Goal: Communication & Community: Answer question/provide support

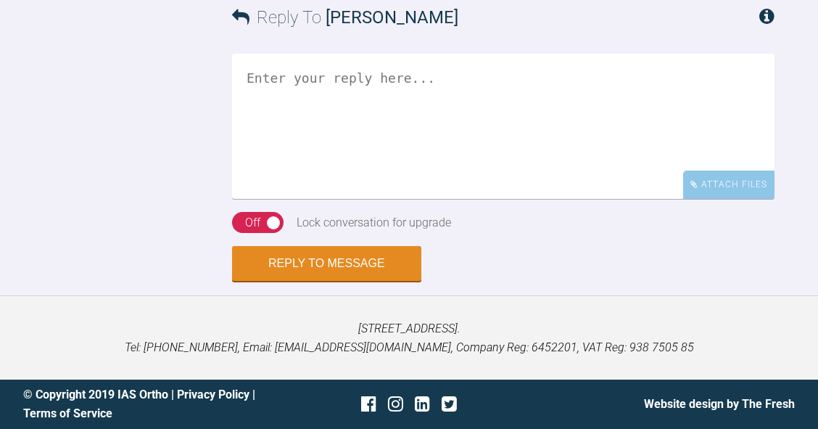
scroll to position [5499, 0]
click at [586, 199] on textarea at bounding box center [503, 126] width 542 height 145
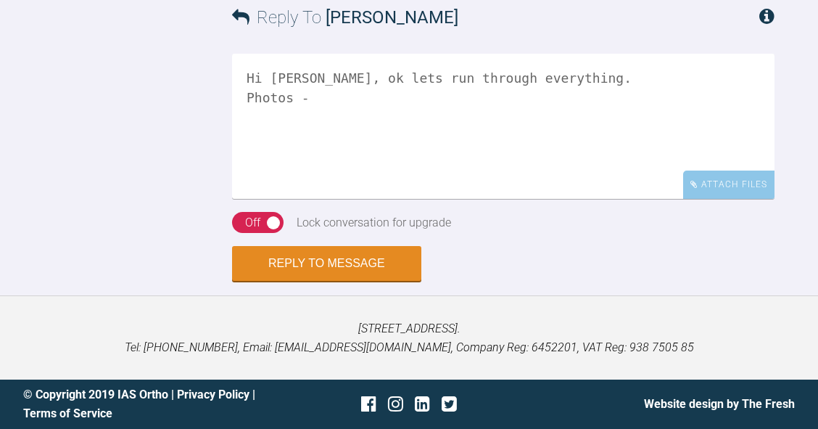
click at [320, 199] on textarea "Hi [PERSON_NAME], ok lets run through everything. Photos -" at bounding box center [503, 126] width 542 height 145
click at [334, 199] on textarea "Hi [PERSON_NAME], ok let's run through everything. Photos -" at bounding box center [503, 126] width 542 height 145
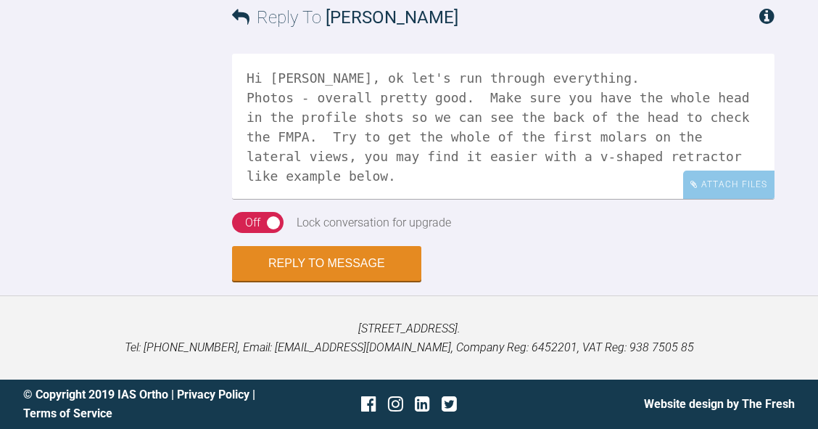
scroll to position [5551, 0]
click at [727, 199] on div "Attach Files" at bounding box center [728, 184] width 91 height 28
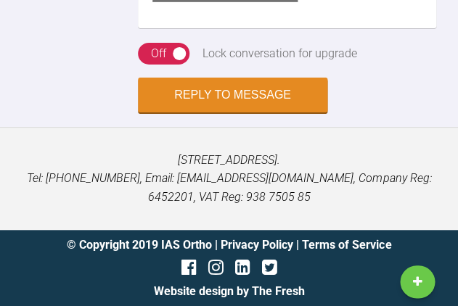
scroll to position [18, 0]
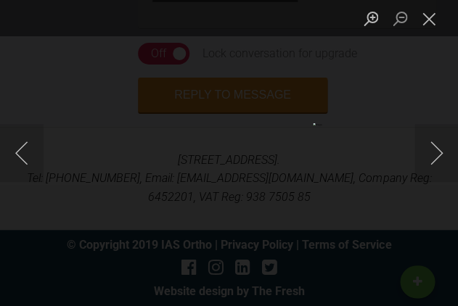
scroll to position [6643, 0]
click at [431, 20] on button "Close lightbox" at bounding box center [428, 18] width 29 height 25
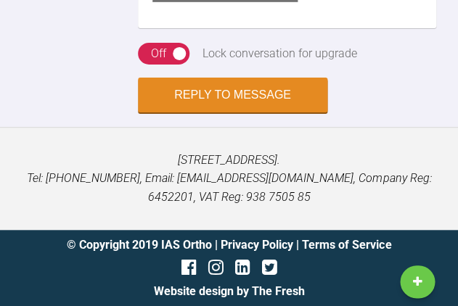
scroll to position [6710, 0]
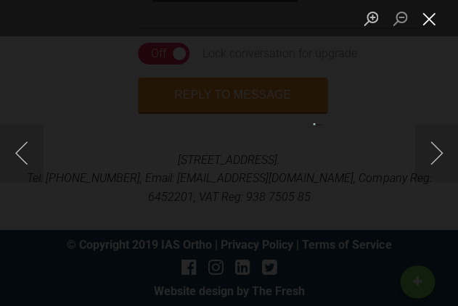
click at [429, 22] on button "Close lightbox" at bounding box center [428, 18] width 29 height 25
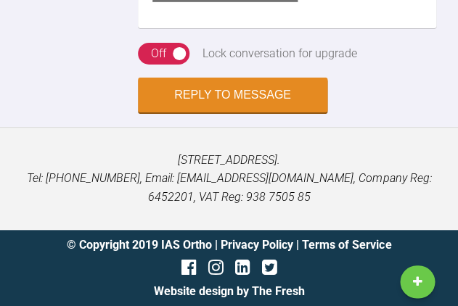
scroll to position [6811, 0]
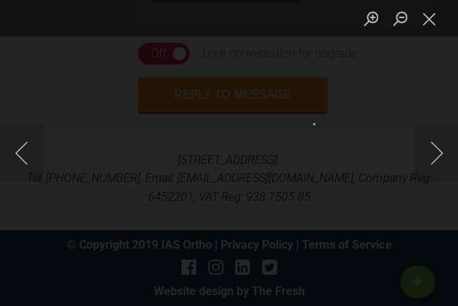
scroll to position [6818, 0]
click at [431, 22] on button "Close lightbox" at bounding box center [428, 18] width 29 height 25
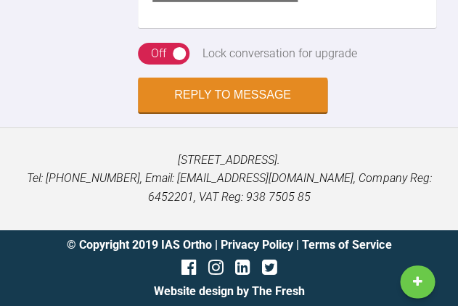
scroll to position [6880, 0]
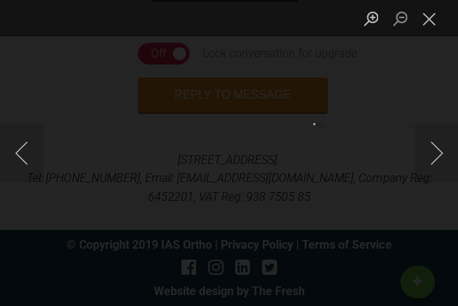
scroll to position [6883, 0]
click at [434, 25] on button "Close lightbox" at bounding box center [428, 18] width 29 height 25
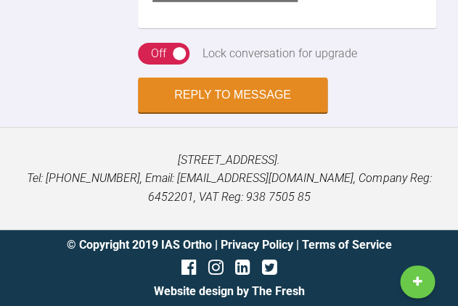
scroll to position [38, 0]
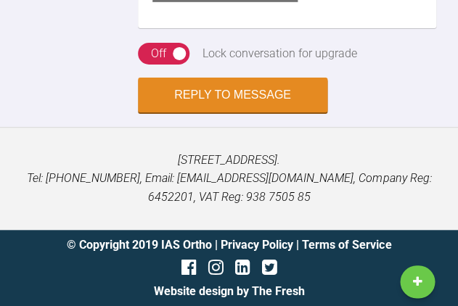
scroll to position [6694, 0]
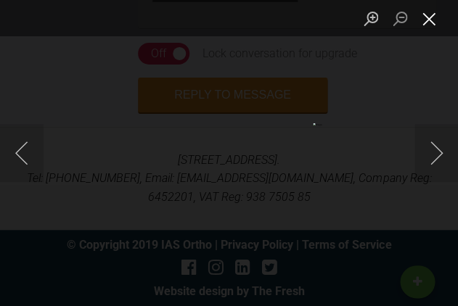
click at [432, 20] on button "Close lightbox" at bounding box center [428, 18] width 29 height 25
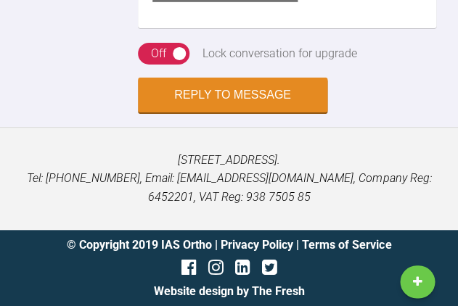
scroll to position [7411, 0]
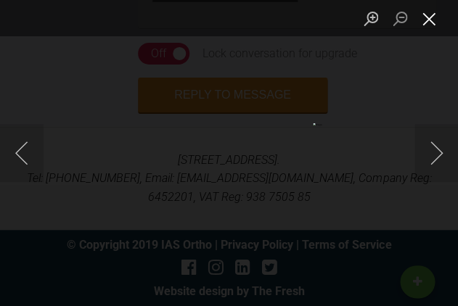
click at [432, 22] on button "Close lightbox" at bounding box center [428, 18] width 29 height 25
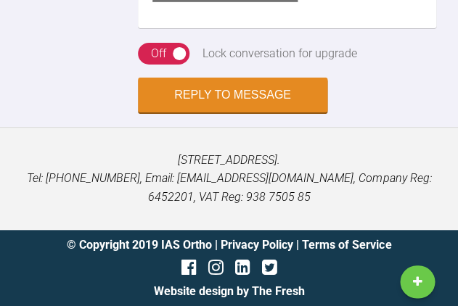
scroll to position [6445, 0]
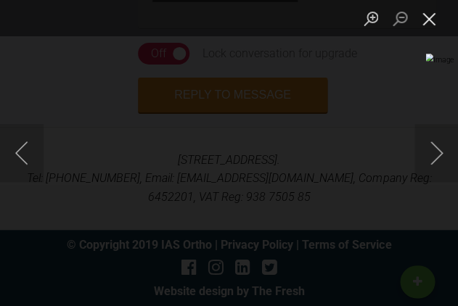
click at [424, 23] on button "Close lightbox" at bounding box center [428, 18] width 29 height 25
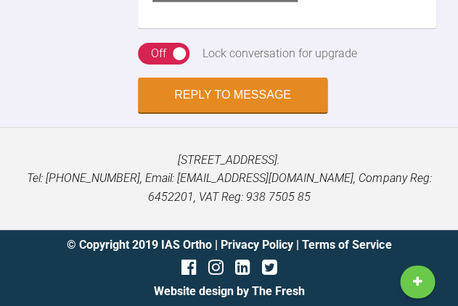
scroll to position [101, 0]
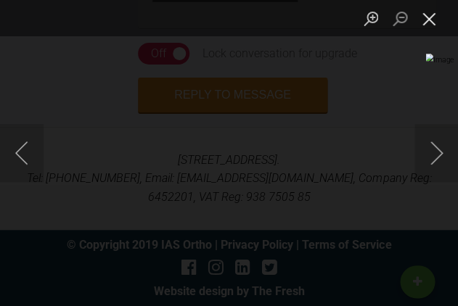
click at [429, 24] on button "Close lightbox" at bounding box center [428, 18] width 29 height 25
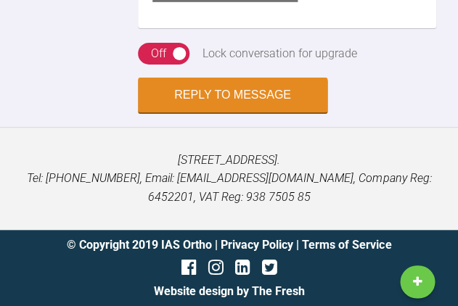
scroll to position [185, 0]
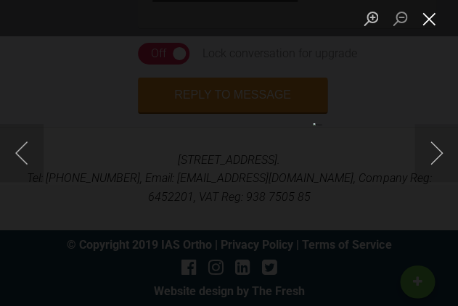
click at [423, 23] on button "Close lightbox" at bounding box center [428, 18] width 29 height 25
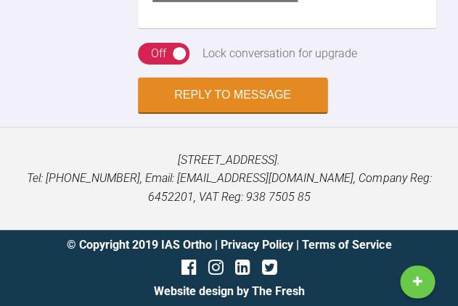
scroll to position [7392, 0]
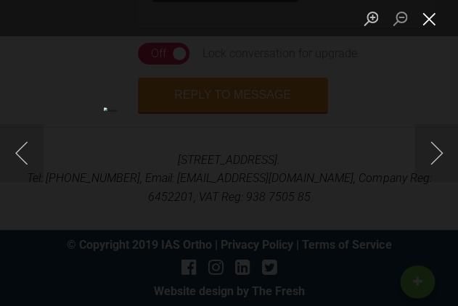
click at [428, 22] on button "Close lightbox" at bounding box center [428, 18] width 29 height 25
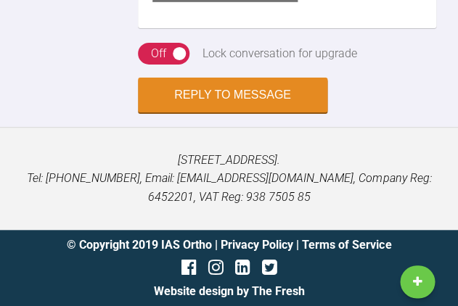
scroll to position [7399, 0]
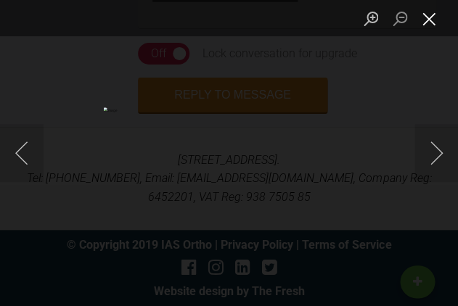
click at [429, 25] on button "Close lightbox" at bounding box center [428, 18] width 29 height 25
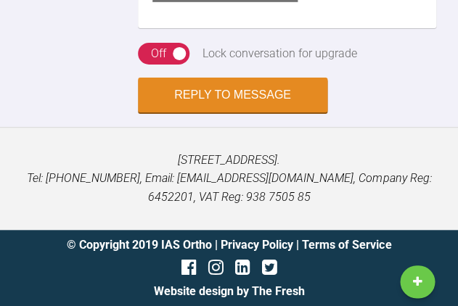
scroll to position [631, 0]
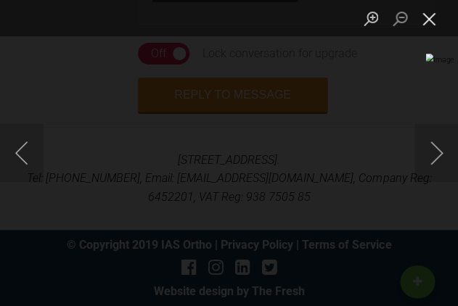
click at [428, 22] on button "Close lightbox" at bounding box center [428, 18] width 29 height 25
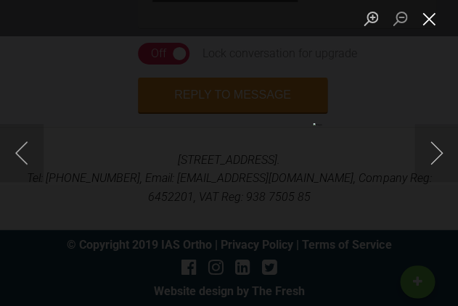
click at [430, 20] on button "Close lightbox" at bounding box center [428, 18] width 29 height 25
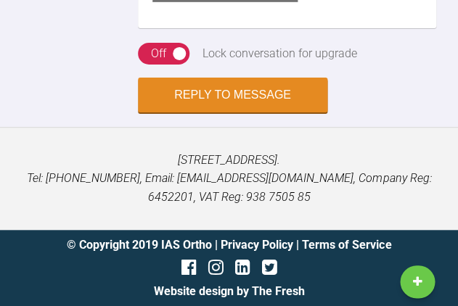
scroll to position [7439, 0]
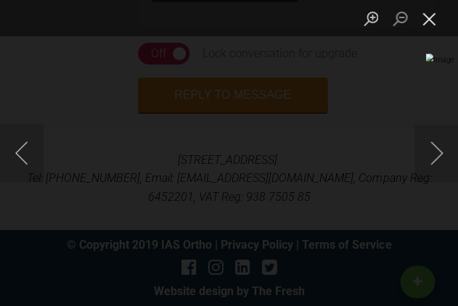
click at [426, 24] on button "Close lightbox" at bounding box center [428, 18] width 29 height 25
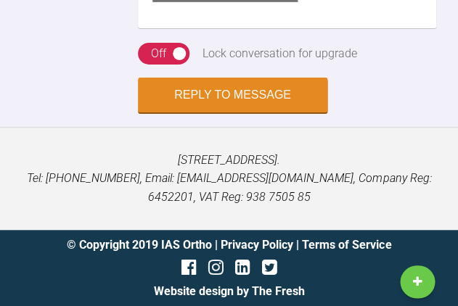
scroll to position [727, 0]
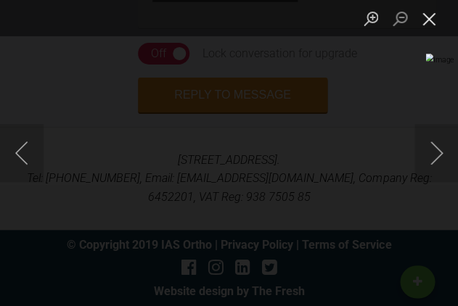
click at [427, 21] on button "Close lightbox" at bounding box center [428, 18] width 29 height 25
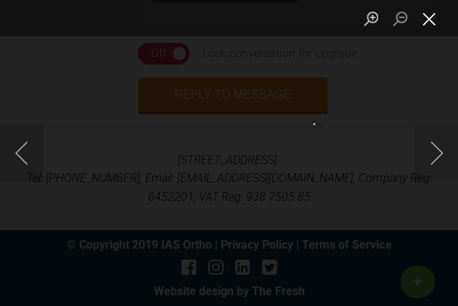
click at [426, 20] on button "Close lightbox" at bounding box center [428, 18] width 29 height 25
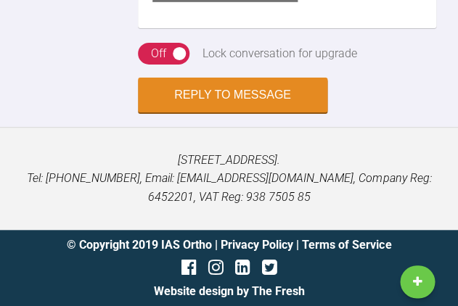
scroll to position [7322, 0]
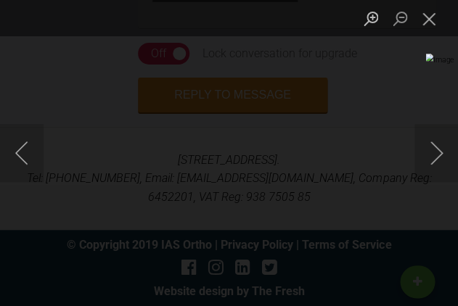
click at [424, 21] on button "Close lightbox" at bounding box center [428, 18] width 29 height 25
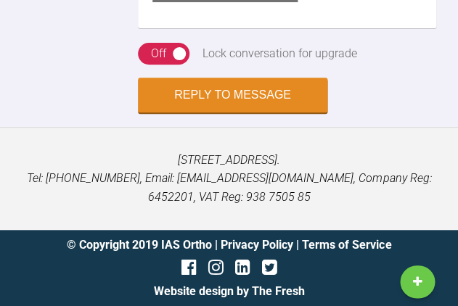
scroll to position [880, 0]
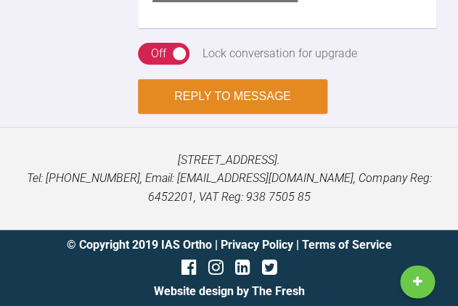
type textarea "Hi Zoe, ok let's run through everything. Photos - overall pretty good. Make sur…"
click at [261, 99] on button "Reply to Message" at bounding box center [232, 96] width 189 height 35
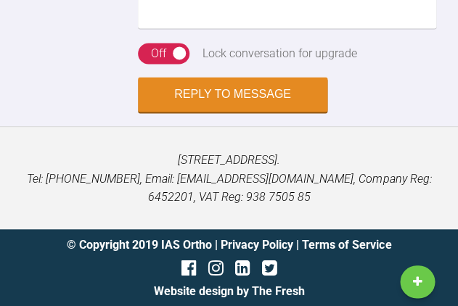
scroll to position [8343, 0]
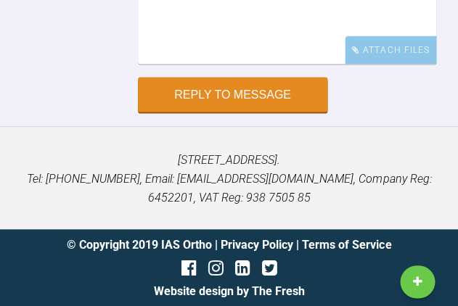
scroll to position [21488, 0]
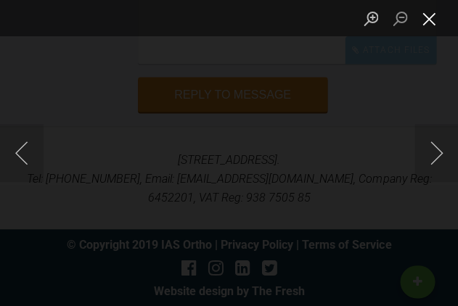
click at [432, 22] on button "Close lightbox" at bounding box center [428, 18] width 29 height 25
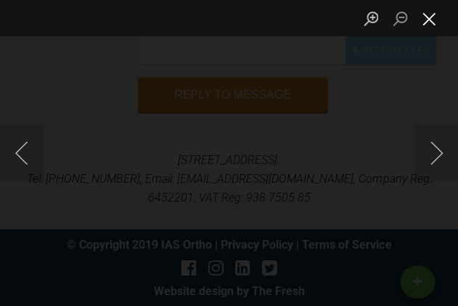
click at [434, 22] on button "Close lightbox" at bounding box center [428, 18] width 29 height 25
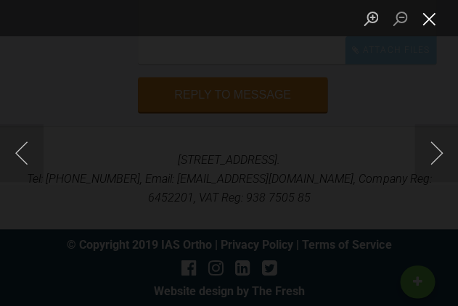
click at [431, 20] on button "Close lightbox" at bounding box center [428, 18] width 29 height 25
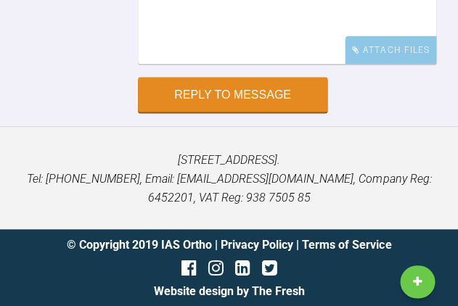
scroll to position [21899, 0]
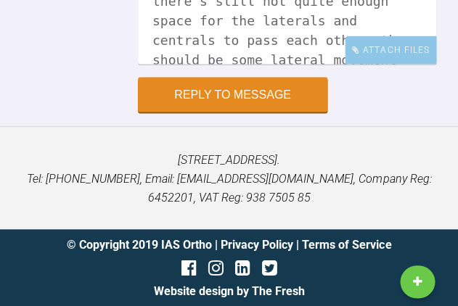
scroll to position [95, 0]
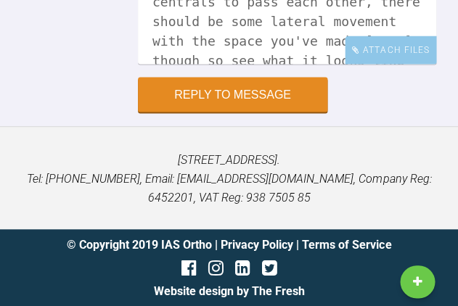
scroll to position [19462, 0]
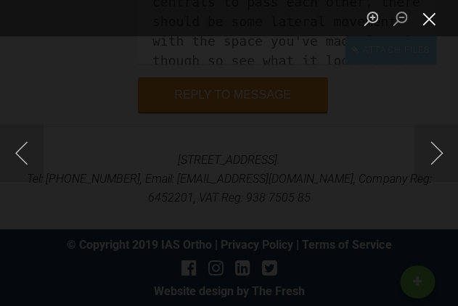
click at [432, 23] on button "Close lightbox" at bounding box center [428, 18] width 29 height 25
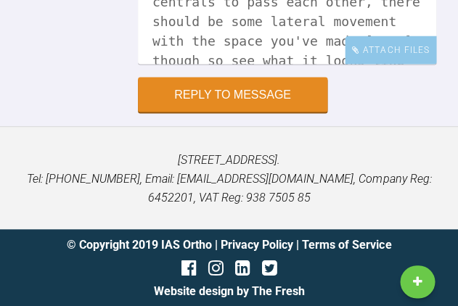
scroll to position [21453, 0]
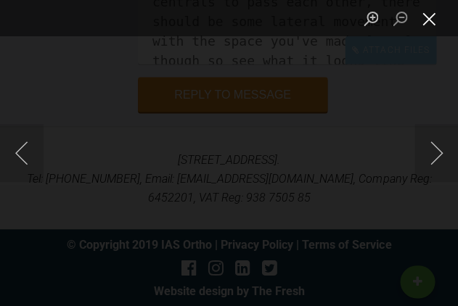
click at [429, 24] on button "Close lightbox" at bounding box center [428, 18] width 29 height 25
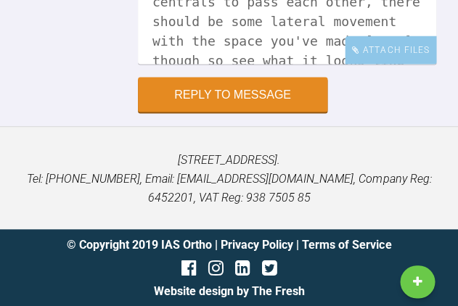
scroll to position [19479, 0]
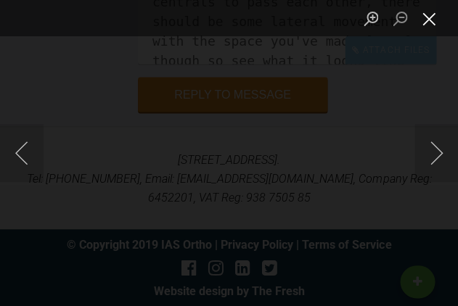
click at [435, 20] on button "Close lightbox" at bounding box center [428, 18] width 29 height 25
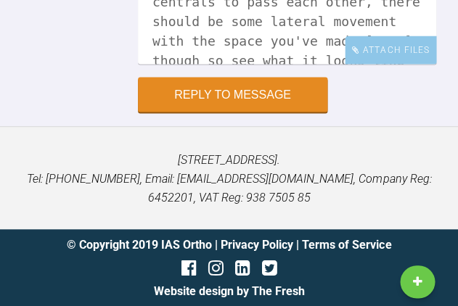
scroll to position [21450, 0]
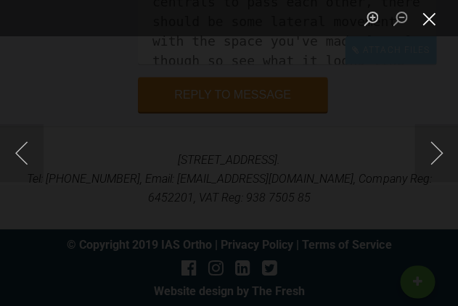
click at [431, 22] on button "Close lightbox" at bounding box center [428, 18] width 29 height 25
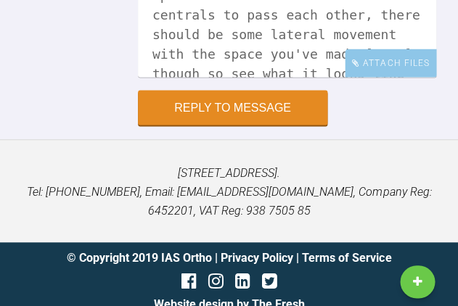
scroll to position [19392, 0]
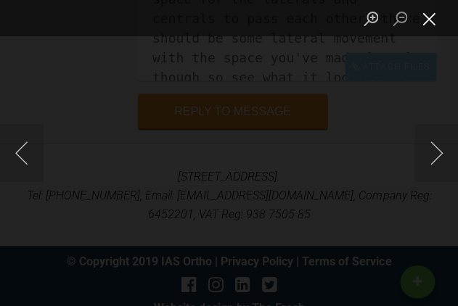
click at [429, 20] on button "Close lightbox" at bounding box center [428, 18] width 29 height 25
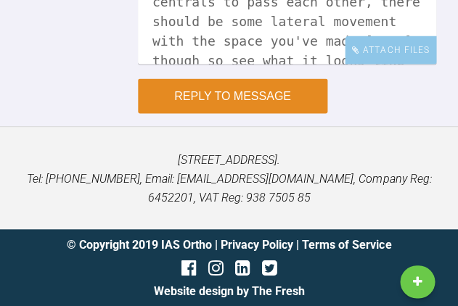
scroll to position [22098, 0]
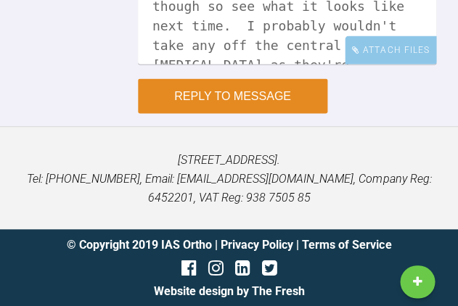
type textarea "Hi Neilan, yes, looks like still more space needed, can also do blue strips dis…"
click at [233, 113] on button "Reply to Message" at bounding box center [232, 95] width 189 height 35
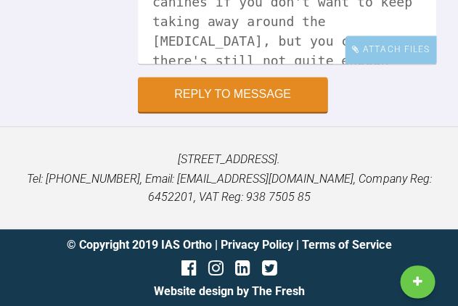
scroll to position [22240, 0]
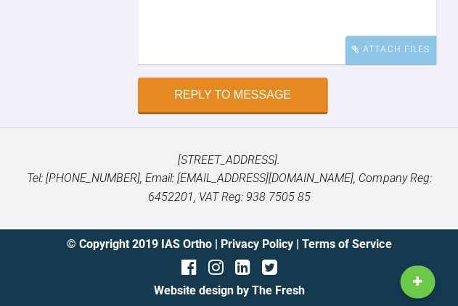
scroll to position [9622, 0]
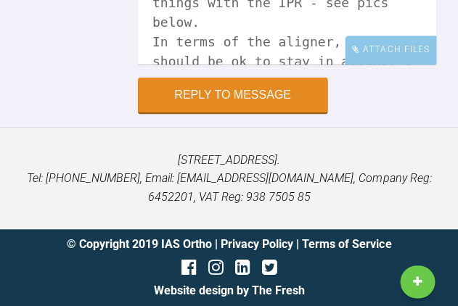
scroll to position [9706, 0]
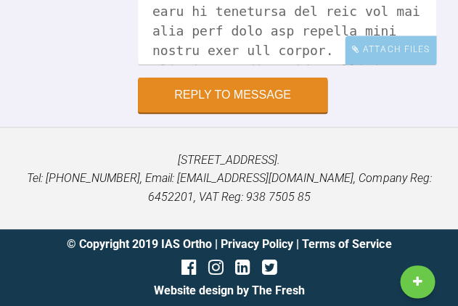
scroll to position [9301, 0]
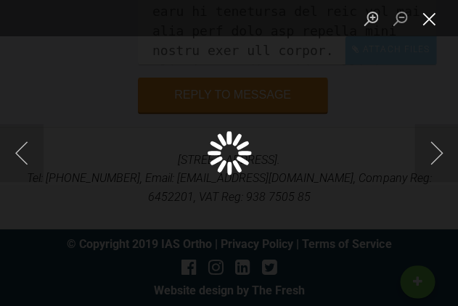
click at [430, 24] on button "Close lightbox" at bounding box center [428, 18] width 29 height 25
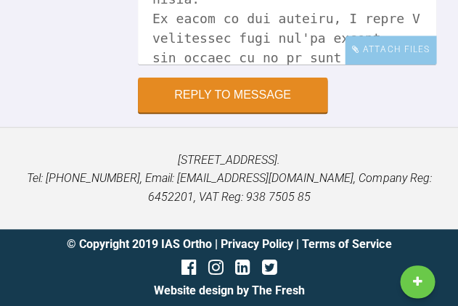
scroll to position [0, 0]
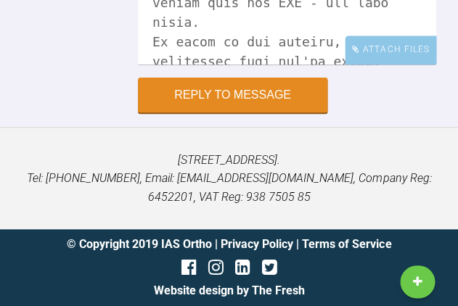
drag, startPoint x: 288, startPoint y: 254, endPoint x: 112, endPoint y: 72, distance: 252.8
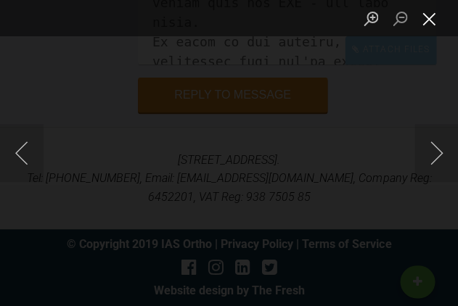
click at [430, 21] on button "Close lightbox" at bounding box center [428, 18] width 29 height 25
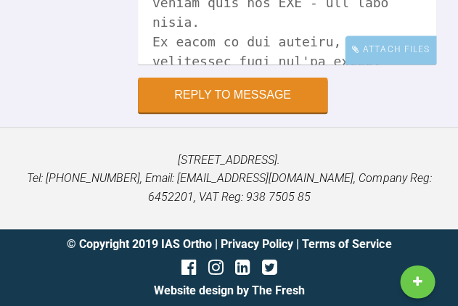
scroll to position [9190, 0]
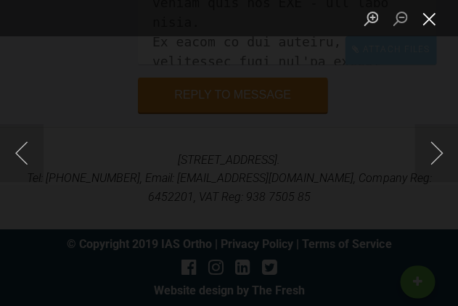
click at [426, 20] on button "Close lightbox" at bounding box center [428, 18] width 29 height 25
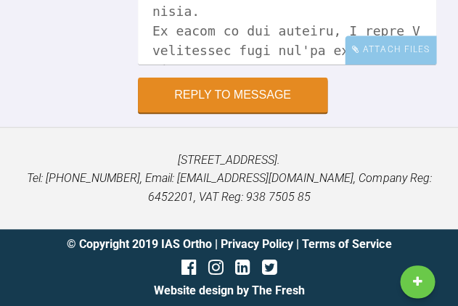
scroll to position [0, 0]
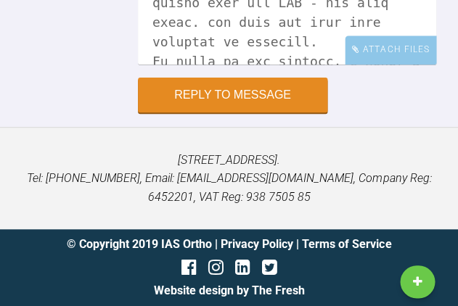
scroll to position [9187, 0]
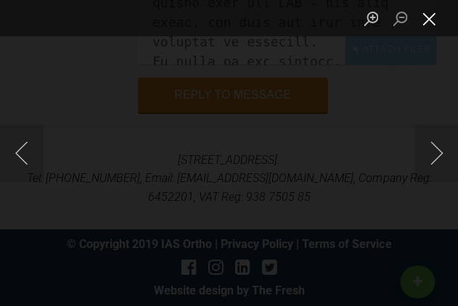
click at [432, 18] on button "Close lightbox" at bounding box center [428, 18] width 29 height 25
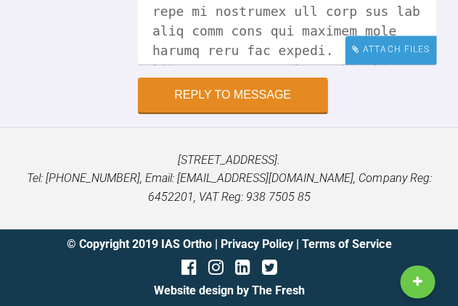
scroll to position [344, 0]
click at [400, 64] on div "Attach Files" at bounding box center [389, 50] width 91 height 28
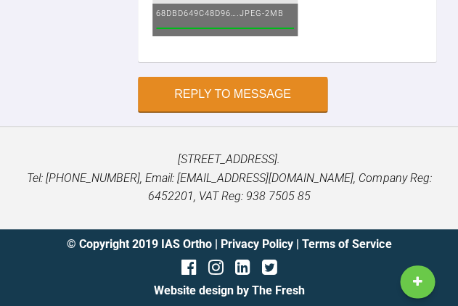
scroll to position [9813, 0]
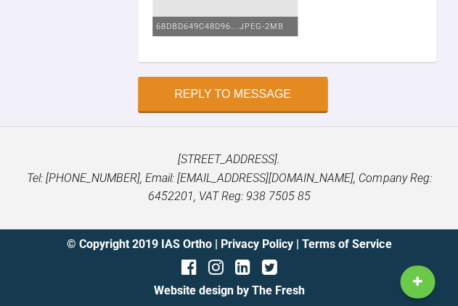
scroll to position [10187, 0]
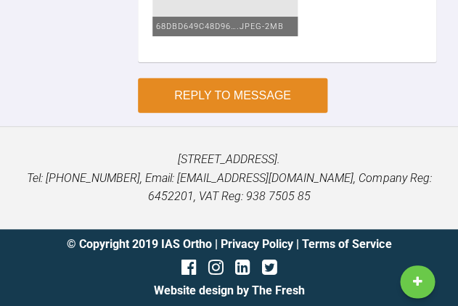
type textarea "Hi Catie, yes there was a lot to do in this first appt! Attachments all look ok…"
click at [241, 102] on button "Reply to Message" at bounding box center [232, 95] width 189 height 35
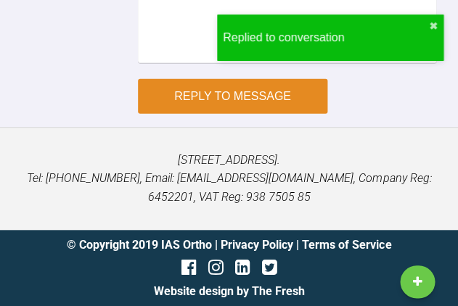
scroll to position [10098, 0]
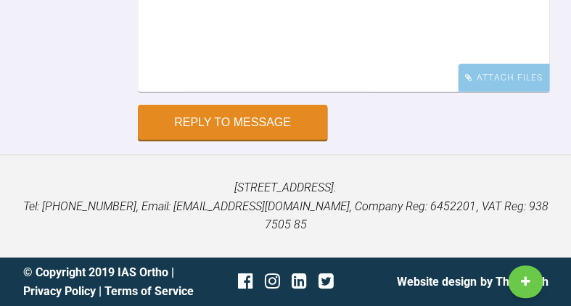
scroll to position [12322, 0]
click at [247, 92] on textarea at bounding box center [343, 19] width 411 height 145
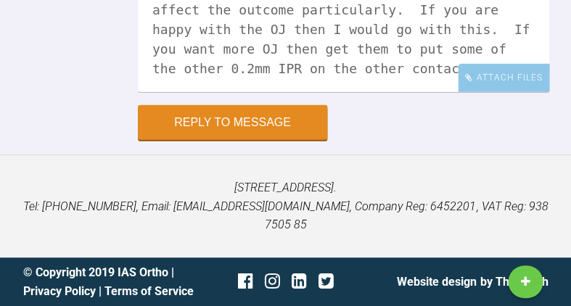
click at [386, 92] on textarea "Hi Nikos, so it looks like they're now doing less IPR overall but it doesn't se…" at bounding box center [343, 19] width 411 height 145
click at [457, 92] on textarea "Hi Nikos, so it looks like they're now doing less IPR overall but it doesn't se…" at bounding box center [343, 19] width 411 height 145
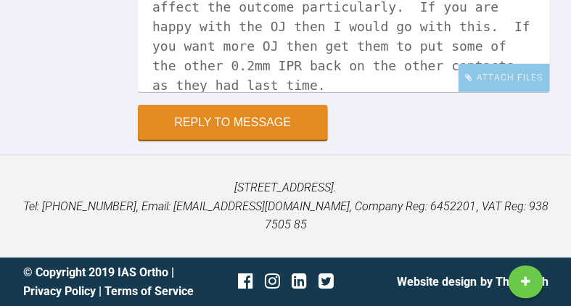
scroll to position [12488, 0]
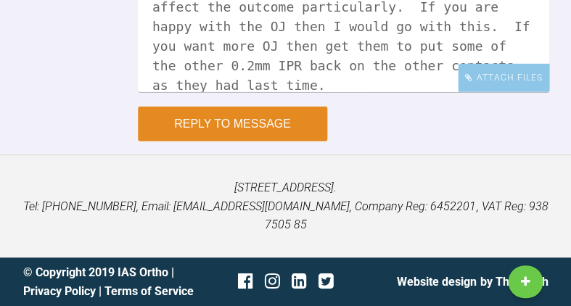
type textarea "Hi Nikos, so it looks like they're now doing less IPR overall but it doesn't se…"
click at [223, 141] on button "Reply to Message" at bounding box center [232, 124] width 189 height 35
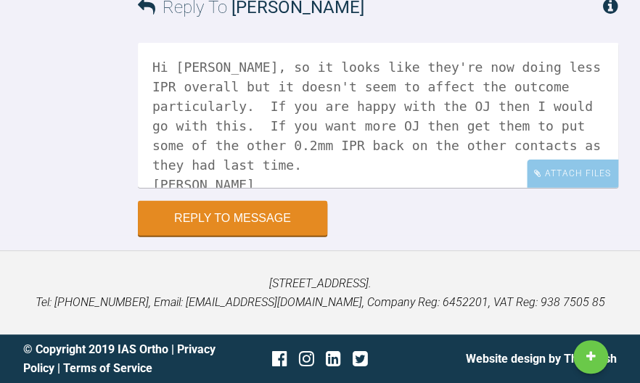
scroll to position [11751, 0]
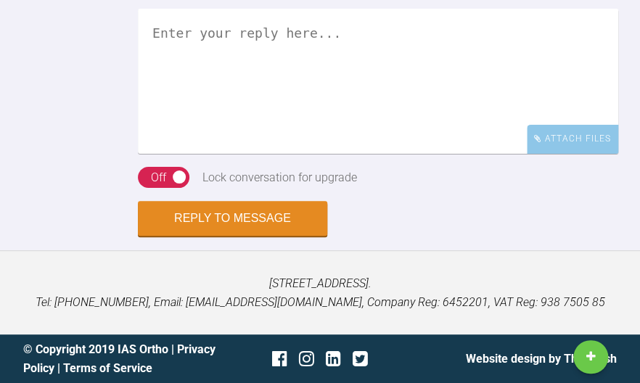
scroll to position [7992, 0]
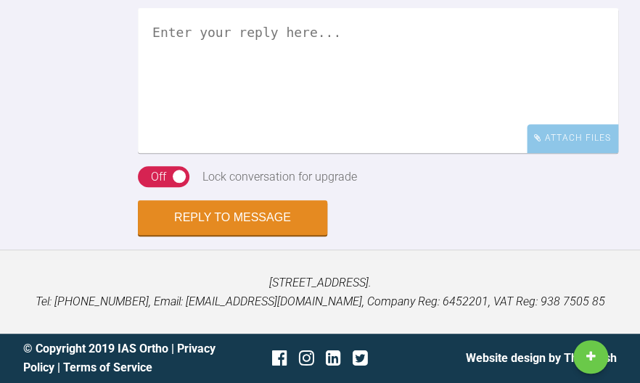
click at [377, 153] on textarea at bounding box center [378, 80] width 480 height 145
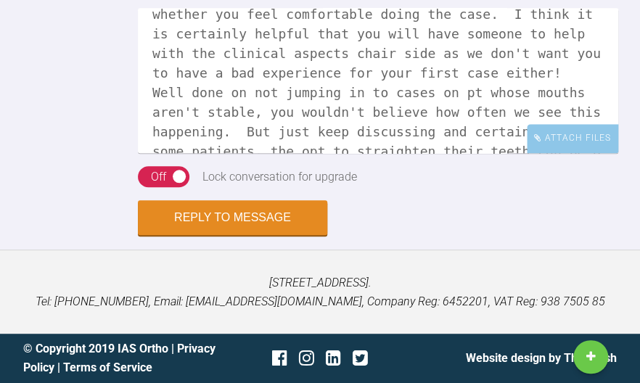
scroll to position [38, 0]
click at [360, 153] on textarea "Hi [PERSON_NAME], at the end of the day it is up to you whether you feel comfor…" at bounding box center [378, 80] width 480 height 145
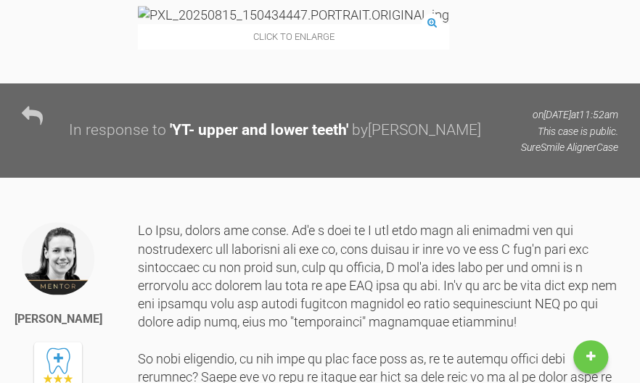
scroll to position [8227, 0]
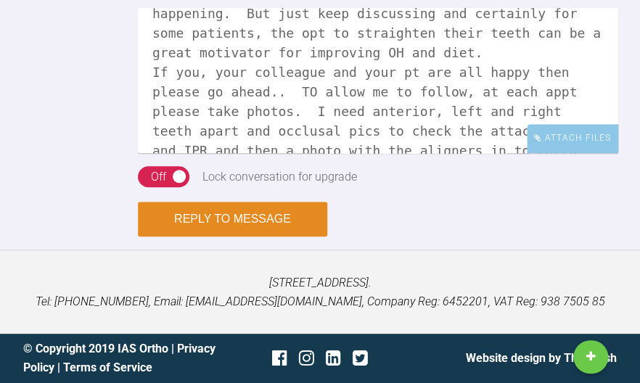
type textarea "Hi [PERSON_NAME], at the end of the day it is up to you whether you feel comfor…"
click at [257, 219] on button "Reply to Message" at bounding box center [232, 219] width 189 height 35
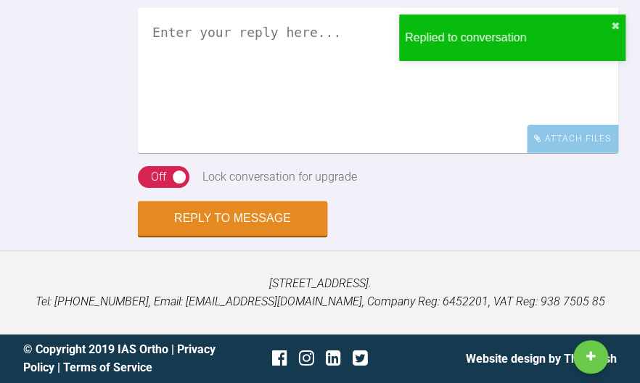
scroll to position [8495, 0]
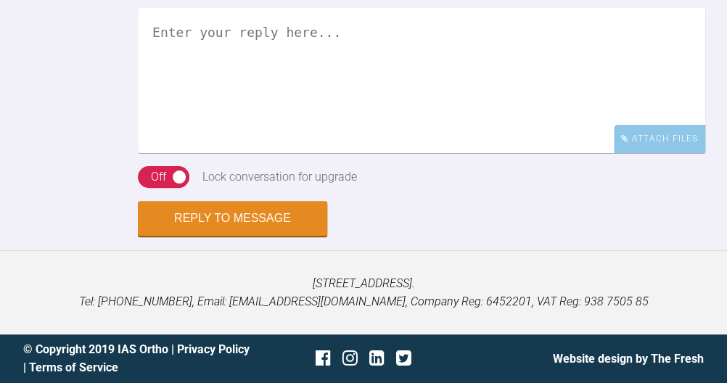
scroll to position [4003, 0]
click at [351, 153] on textarea at bounding box center [421, 80] width 567 height 145
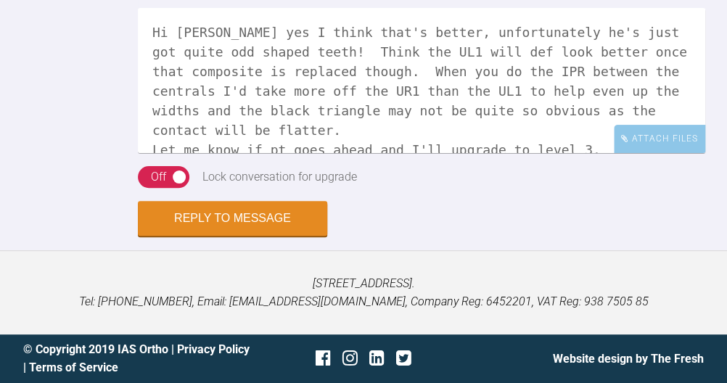
scroll to position [4049, 0]
click at [181, 153] on textarea "Hi [PERSON_NAME] yes I think that's better, unfortunately he's just got quite o…" at bounding box center [421, 80] width 567 height 145
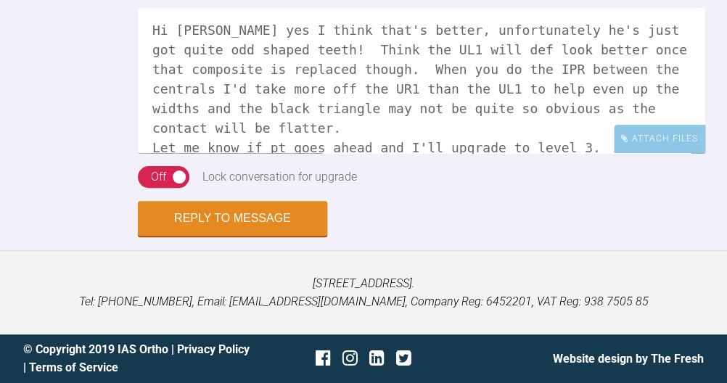
scroll to position [4198, 0]
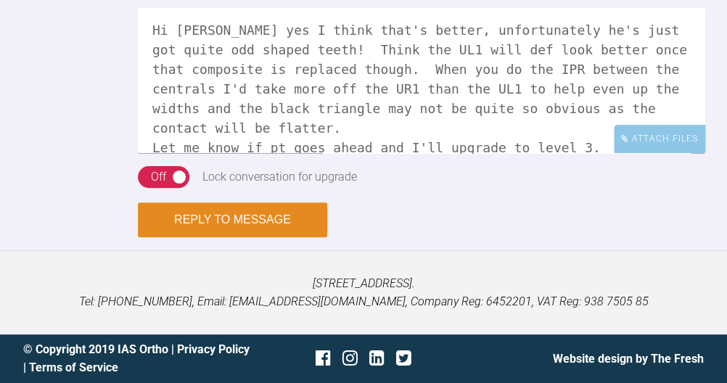
type textarea "Hi [PERSON_NAME] yes I think that's better, unfortunately he's just got quite o…"
click at [223, 237] on button "Reply to Message" at bounding box center [232, 219] width 189 height 35
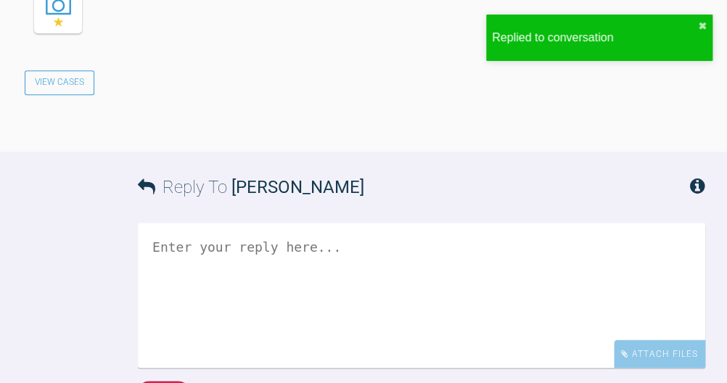
scroll to position [4565, 0]
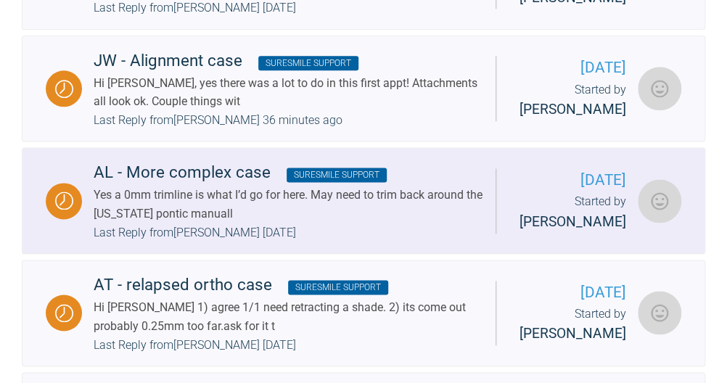
click at [229, 186] on div "AL - More complex case SureSmile Support" at bounding box center [289, 173] width 390 height 26
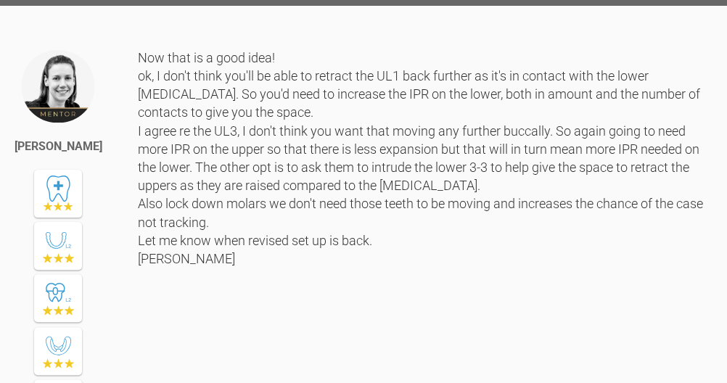
scroll to position [5018, 0]
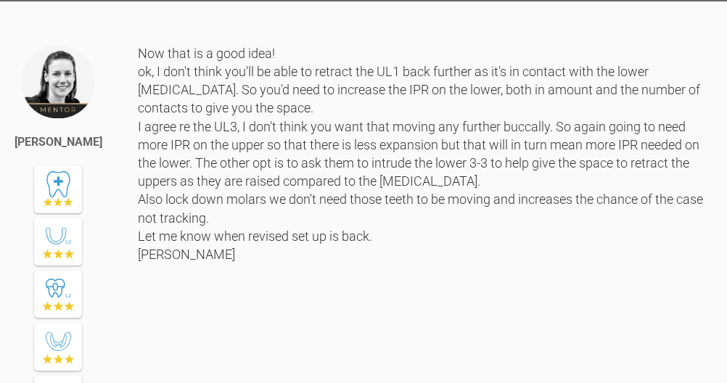
drag, startPoint x: 326, startPoint y: 270, endPoint x: 138, endPoint y: 272, distance: 187.8
copy link "[EMAIL_ADDRESS][DOMAIN_NAME]"
drag, startPoint x: 226, startPoint y: 289, endPoint x: 141, endPoint y: 294, distance: 85.0
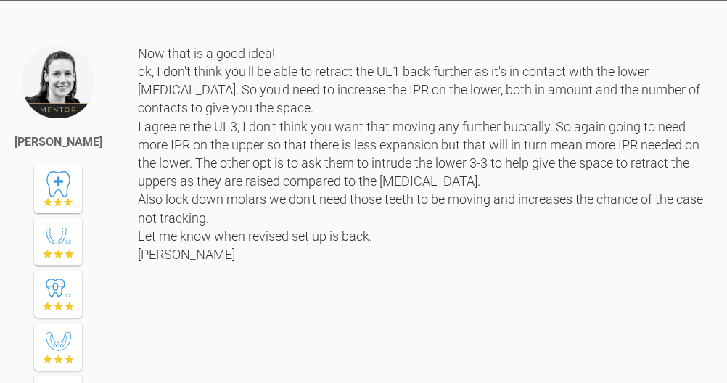
copy div "Mylespippa19+"
